Goal: Navigation & Orientation: Find specific page/section

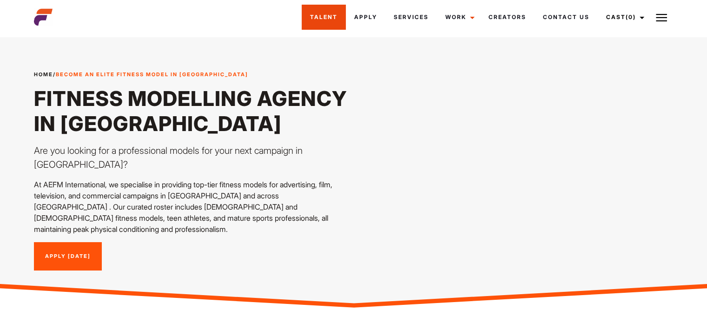
click at [335, 11] on link "Talent" at bounding box center [324, 17] width 44 height 25
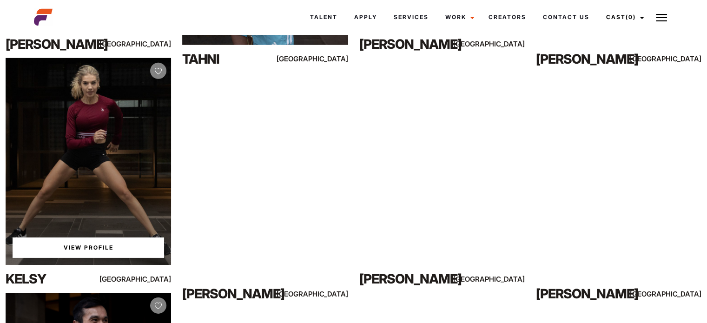
scroll to position [2968, 0]
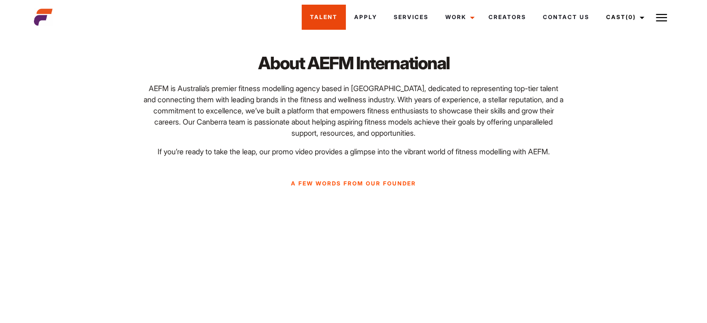
scroll to position [253, 0]
click at [325, 21] on link "Talent" at bounding box center [324, 17] width 44 height 25
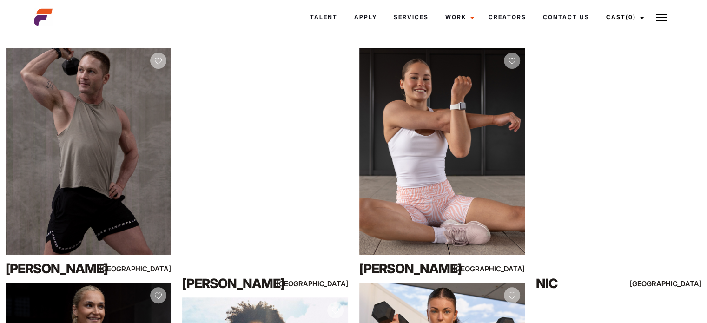
scroll to position [164, 0]
